Goal: Task Accomplishment & Management: Manage account settings

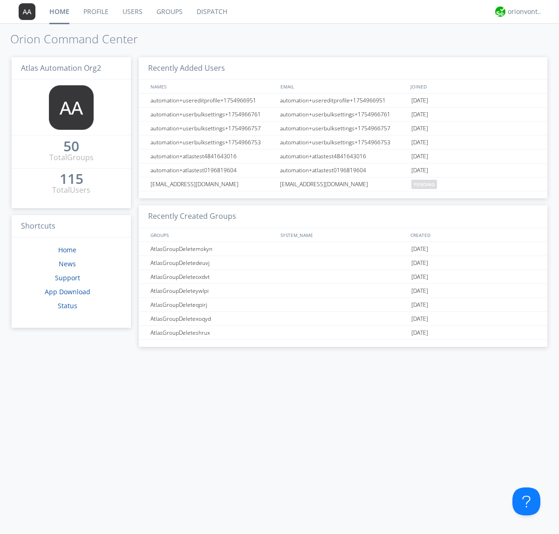
click at [132, 12] on link "Users" at bounding box center [132, 11] width 34 height 23
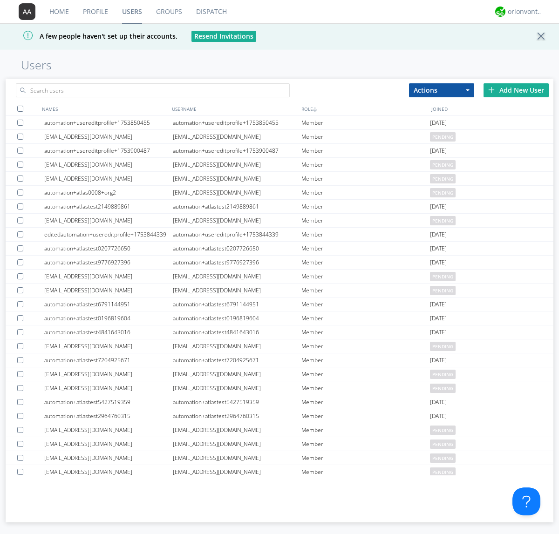
click at [516, 90] on div "Add New User" at bounding box center [515, 90] width 65 height 14
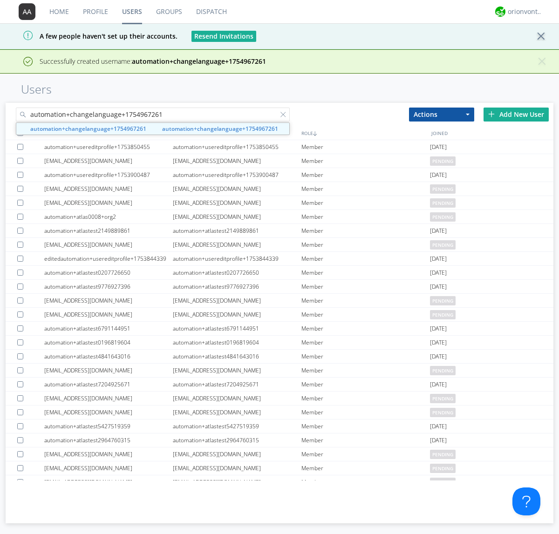
type input "automation+changelanguage+1754967261"
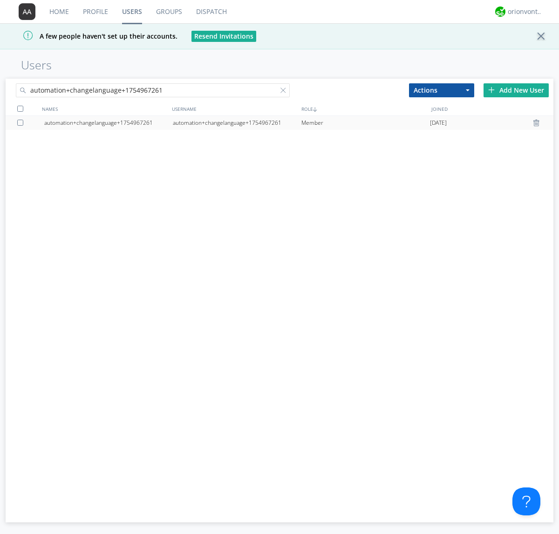
click at [237, 122] on div "automation+changelanguage+1754967261" at bounding box center [237, 123] width 129 height 14
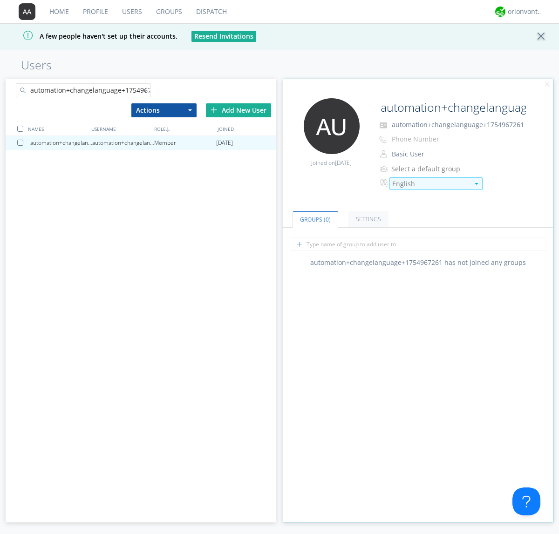
click at [430, 183] on div "English" at bounding box center [430, 183] width 77 height 9
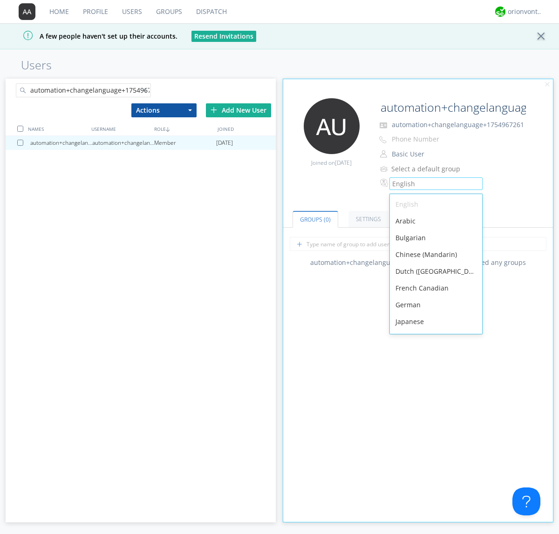
click at [434, 431] on div "Spanish" at bounding box center [436, 439] width 92 height 17
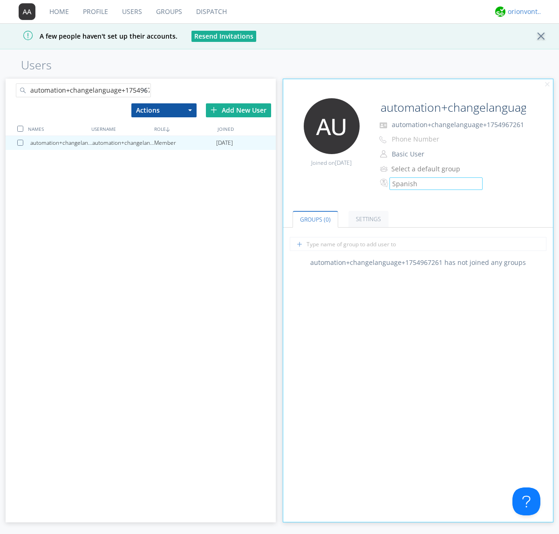
click at [522, 12] on div "orionvontas+atlas+automation+org2" at bounding box center [525, 11] width 35 height 9
click at [529, 49] on div "Log Out" at bounding box center [530, 49] width 48 height 17
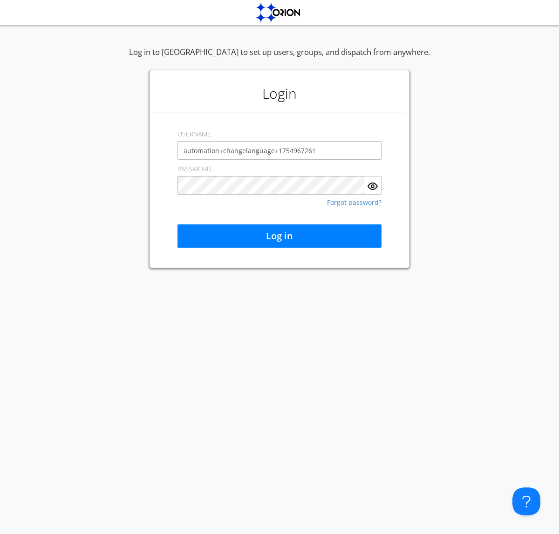
type input "automation+changelanguage+1754967261"
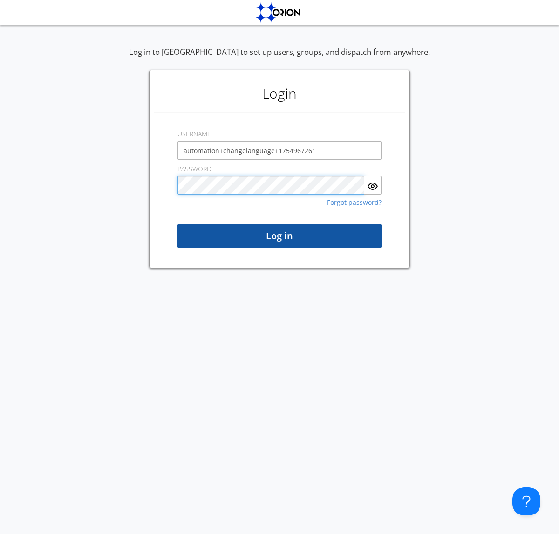
click at [279, 236] on button "Log in" at bounding box center [279, 235] width 204 height 23
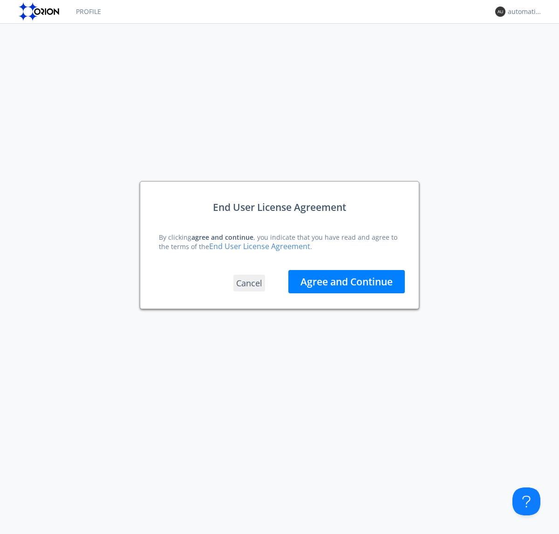
click at [346, 281] on button "Agree and Continue" at bounding box center [346, 281] width 116 height 23
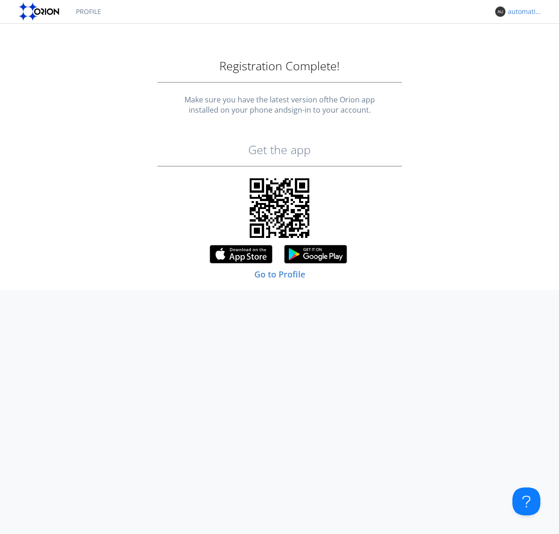
click at [88, 12] on link "Profile" at bounding box center [88, 11] width 39 height 23
click at [522, 12] on div "automation+changelanguage+1754967261" at bounding box center [525, 11] width 35 height 9
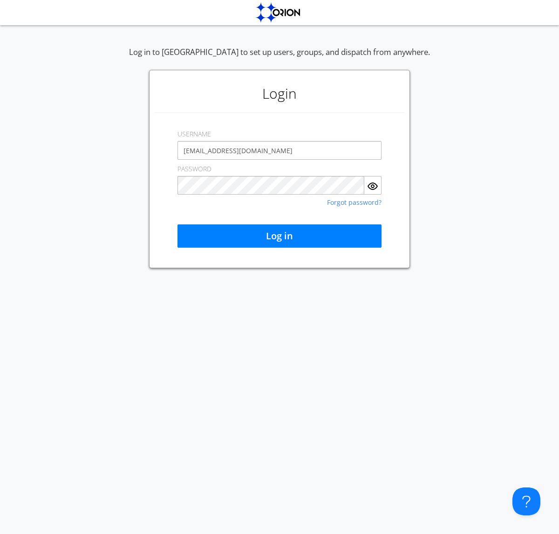
type input "[EMAIL_ADDRESS][DOMAIN_NAME]"
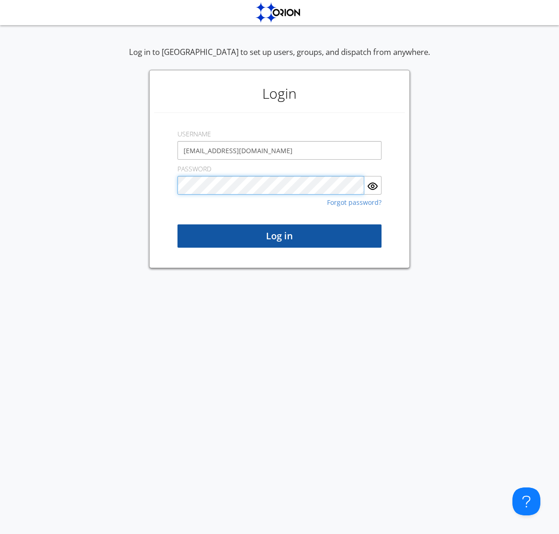
click at [279, 236] on button "Log in" at bounding box center [279, 235] width 204 height 23
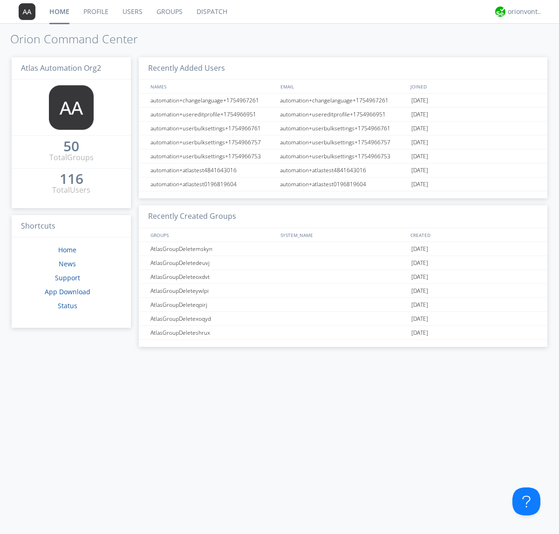
click at [132, 12] on link "Users" at bounding box center [132, 11] width 34 height 23
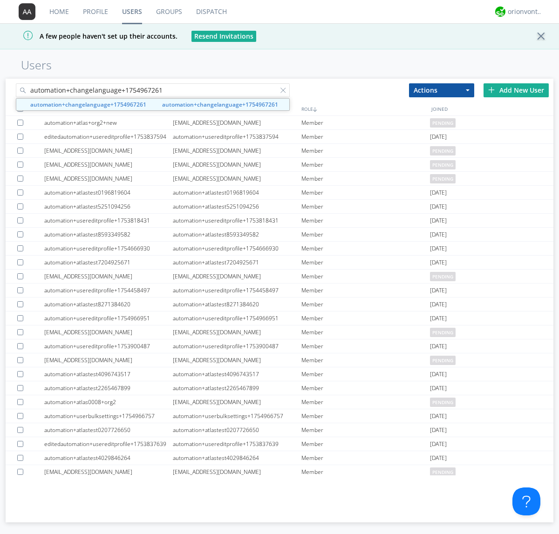
type input "automation+changelanguage+1754967261"
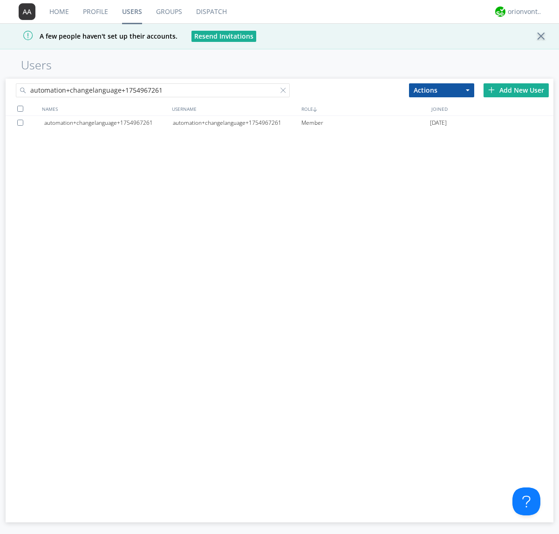
click at [22, 122] on div at bounding box center [21, 123] width 9 height 6
click at [441, 90] on button "Actions" at bounding box center [441, 90] width 65 height 14
click at [441, 118] on link "Delete User" at bounding box center [441, 118] width 64 height 12
